Goal: Find specific fact: Find specific fact

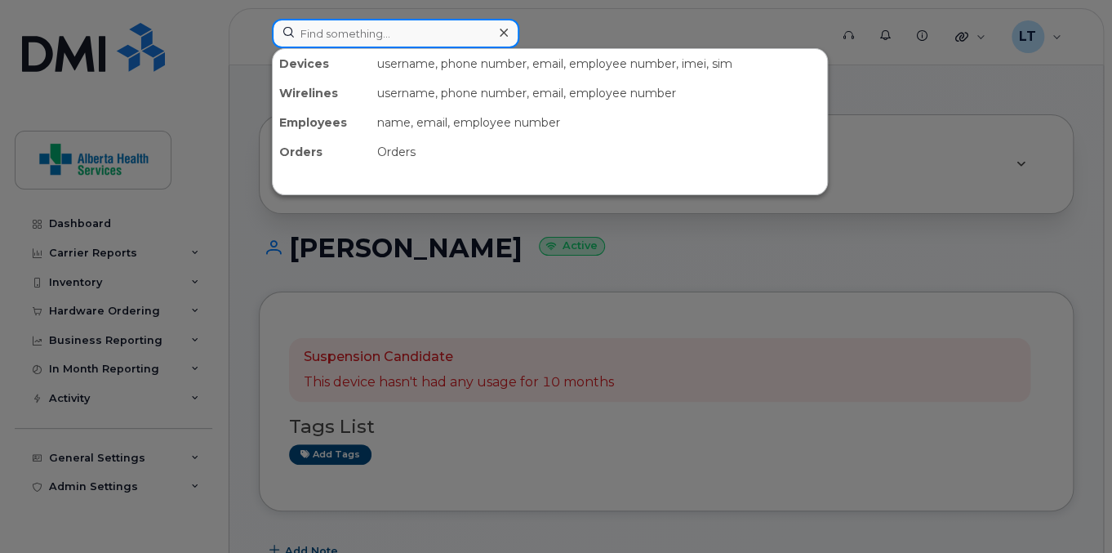
click at [330, 33] on input at bounding box center [395, 33] width 247 height 29
paste input "[PERSON_NAME] ​[PERSON_NAME]"
type input "[PERSON_NAME] ​[PERSON_NAME]"
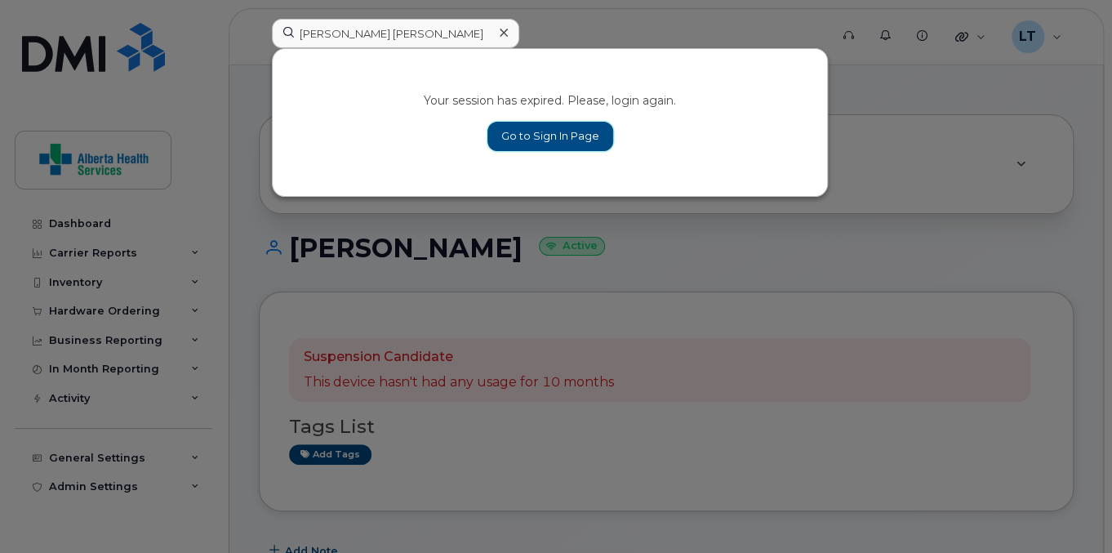
click at [531, 137] on link "Go to Sign In Page" at bounding box center [550, 136] width 126 height 29
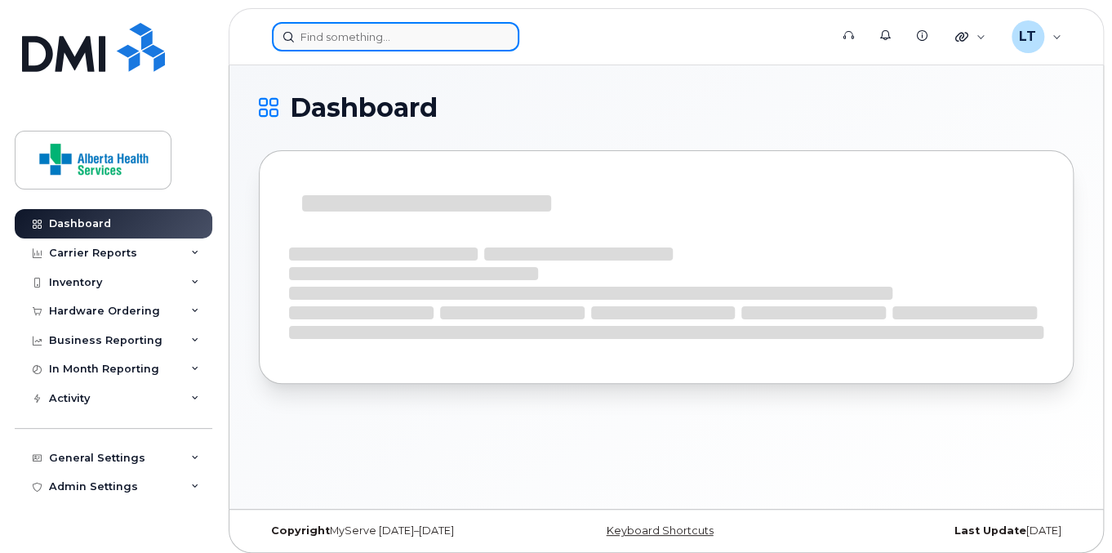
click at [460, 39] on input at bounding box center [395, 36] width 247 height 29
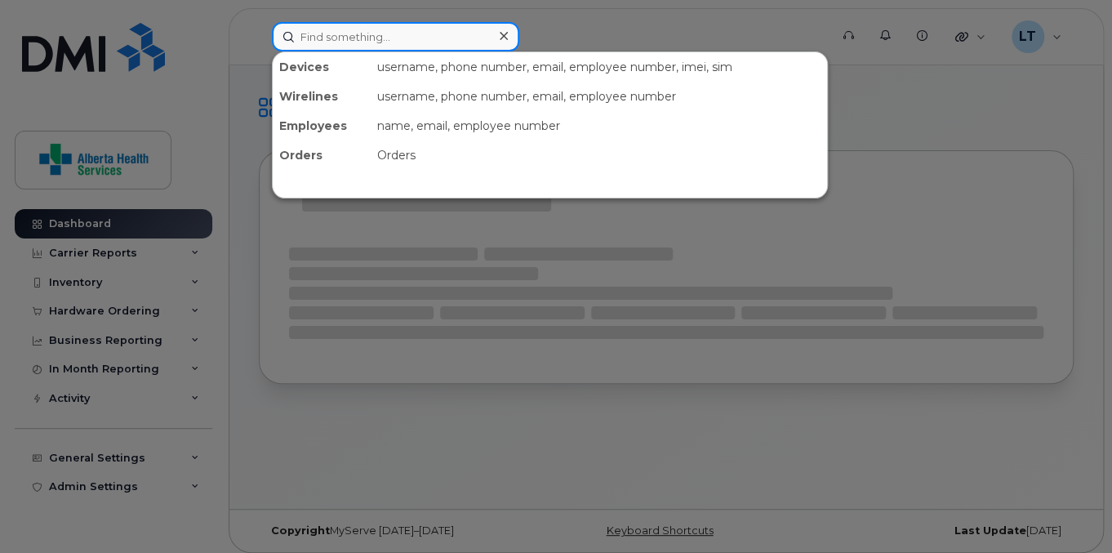
paste input "[PERSON_NAME] ​[PERSON_NAME]"
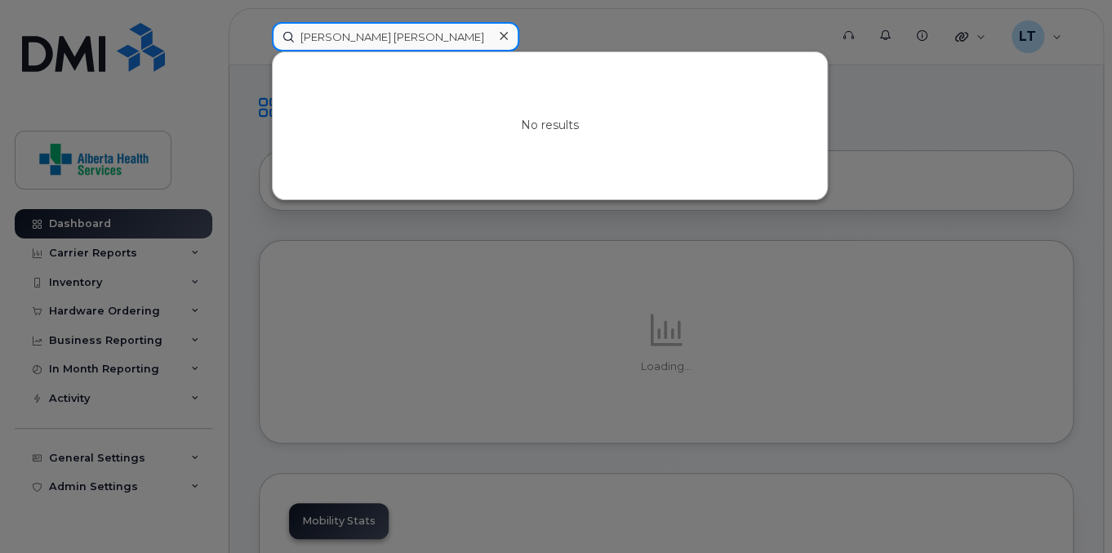
type input "[PERSON_NAME] ​[PERSON_NAME]"
